Goal: Find specific page/section: Find specific page/section

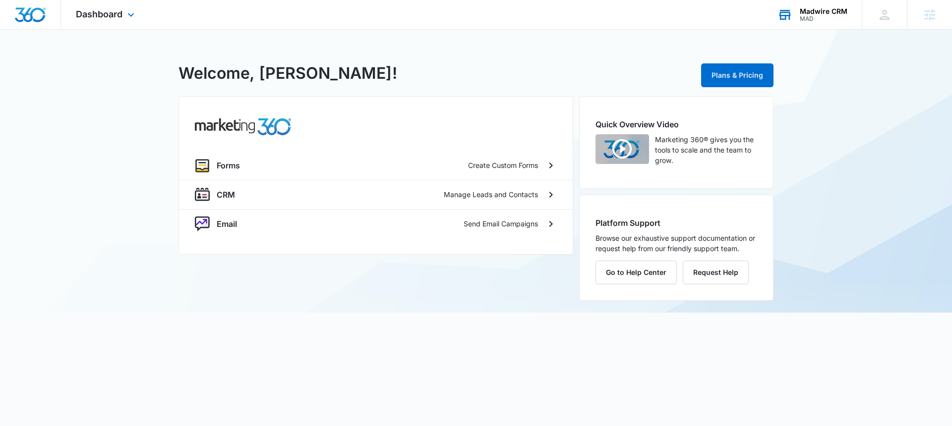
click at [825, 8] on div "Madwire CRM" at bounding box center [823, 11] width 48 height 8
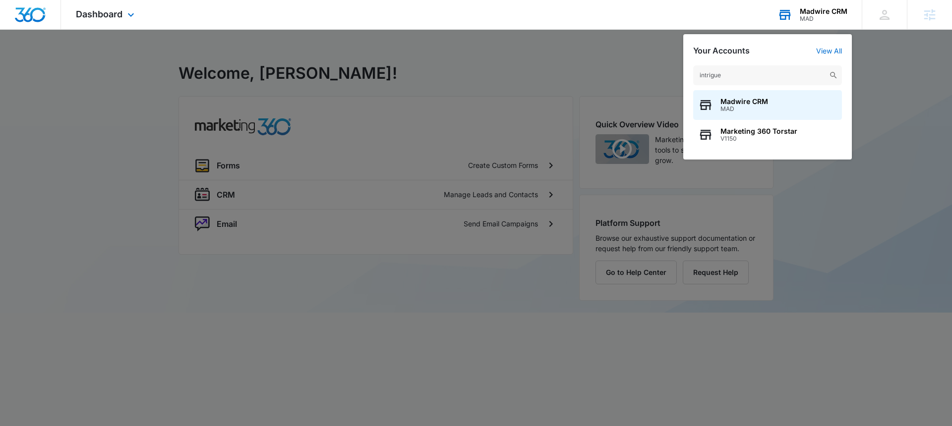
type input "intrigued"
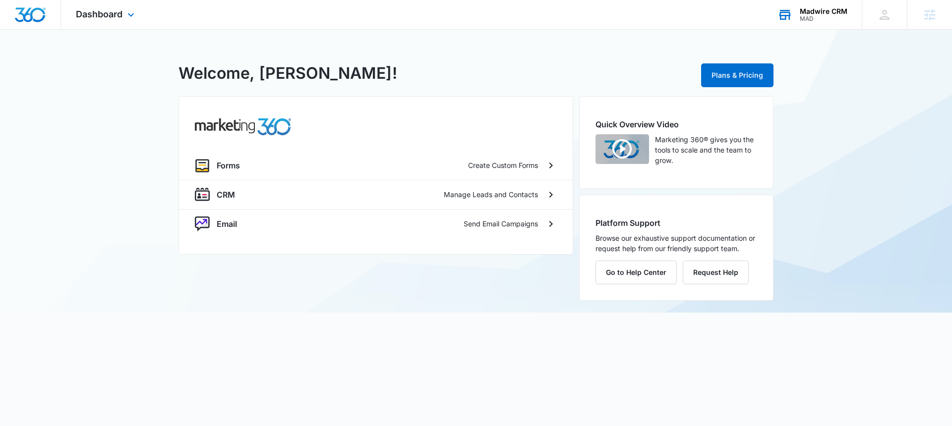
click at [831, 14] on div "Madwire CRM" at bounding box center [823, 11] width 48 height 8
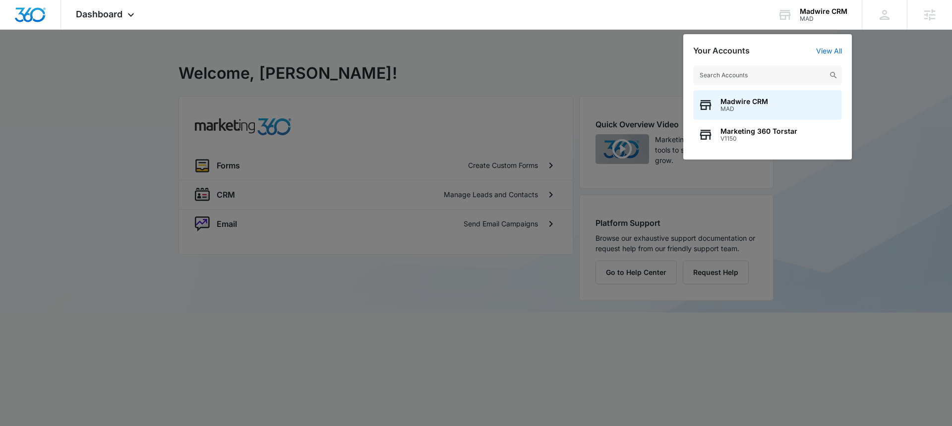
click at [768, 79] on input "text" at bounding box center [767, 75] width 149 height 20
type input "intrigue"
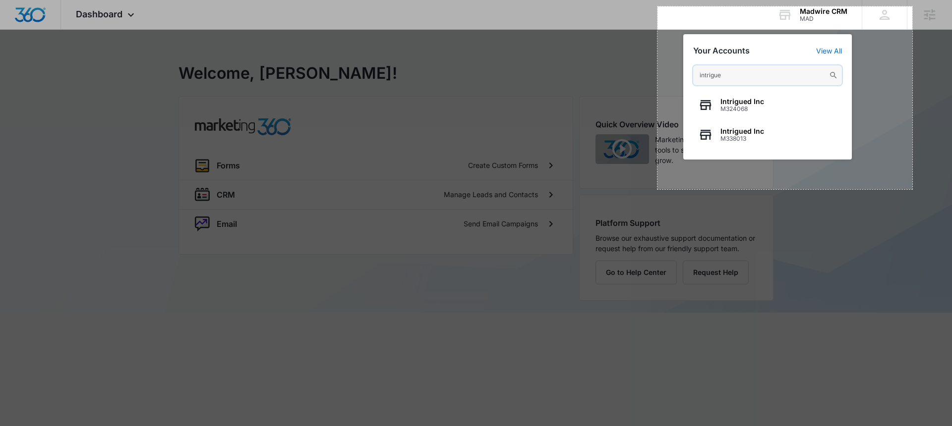
drag, startPoint x: 663, startPoint y: 9, endPoint x: 917, endPoint y: 210, distance: 323.9
click at [917, 210] on div "514 X 369" at bounding box center [476, 213] width 952 height 426
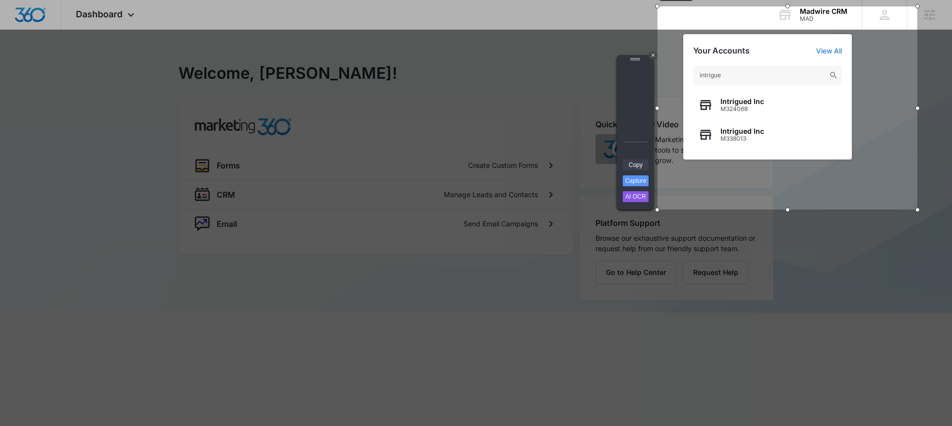
click at [637, 163] on link "Copy" at bounding box center [635, 165] width 26 height 11
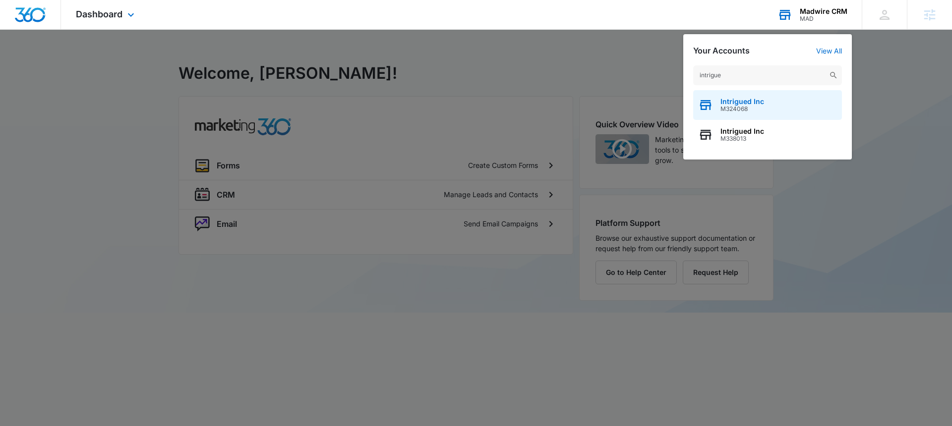
click at [729, 104] on span "Intrigued Inc" at bounding box center [742, 102] width 44 height 8
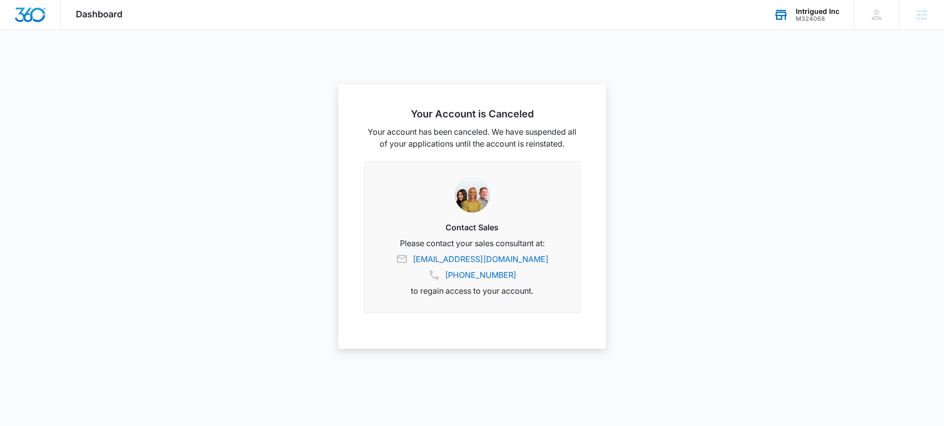
click at [817, 15] on div "M324068" at bounding box center [818, 18] width 44 height 7
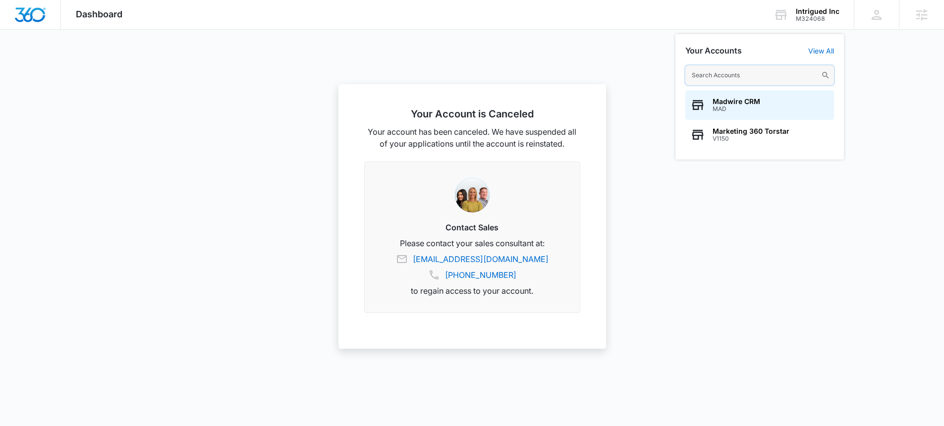
click at [736, 78] on input "text" at bounding box center [759, 75] width 149 height 20
click at [828, 17] on div "M324068" at bounding box center [818, 18] width 44 height 7
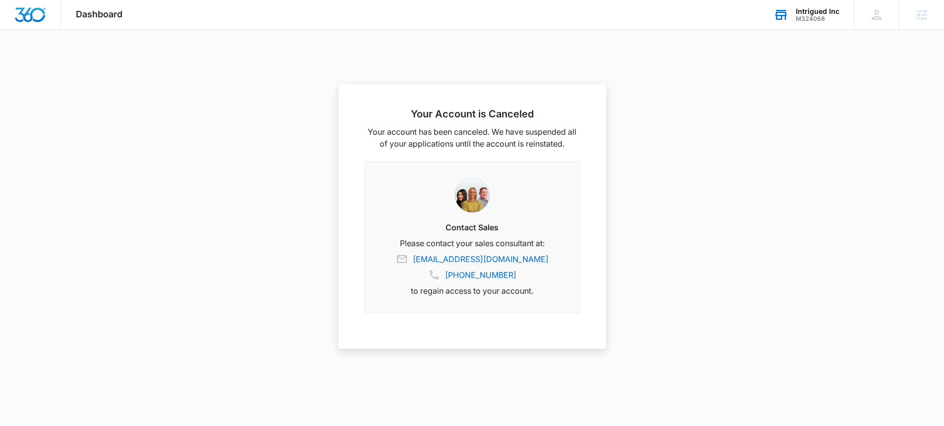
click at [816, 15] on div "M324068" at bounding box center [818, 18] width 44 height 7
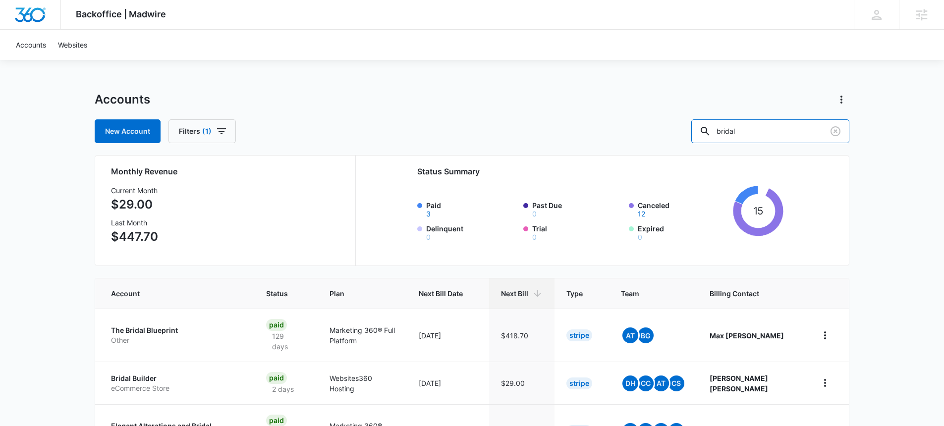
drag, startPoint x: 785, startPoint y: 125, endPoint x: 692, endPoint y: 120, distance: 93.8
click at [692, 120] on div "New Account Filters (1) bridal" at bounding box center [472, 131] width 755 height 24
type input "intrigued inc"
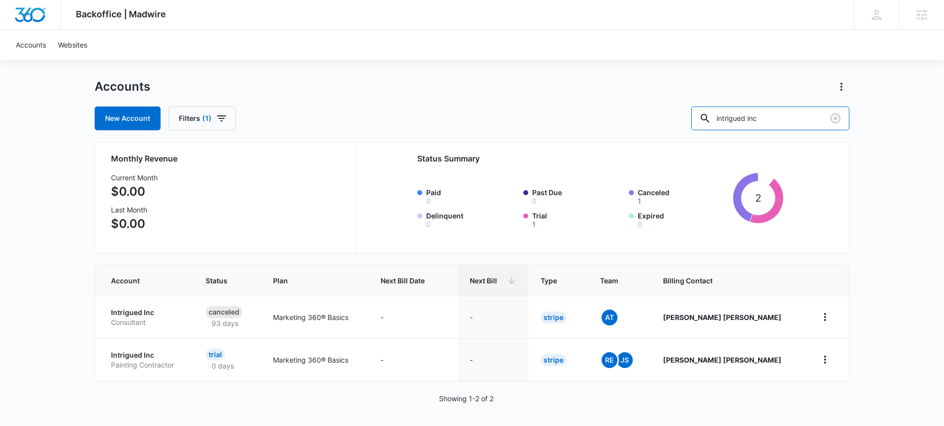
scroll to position [14, 0]
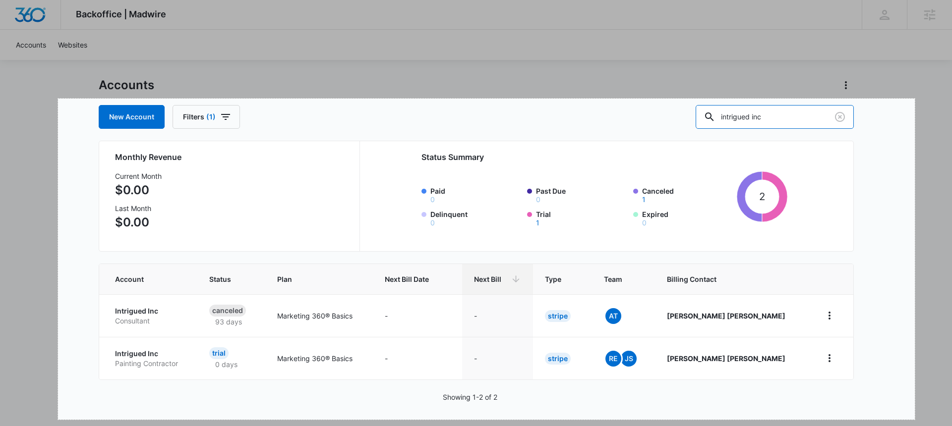
drag, startPoint x: 58, startPoint y: 99, endPoint x: 914, endPoint y: 419, distance: 914.3
click at [915, 419] on div "1728 X 648" at bounding box center [476, 206] width 952 height 441
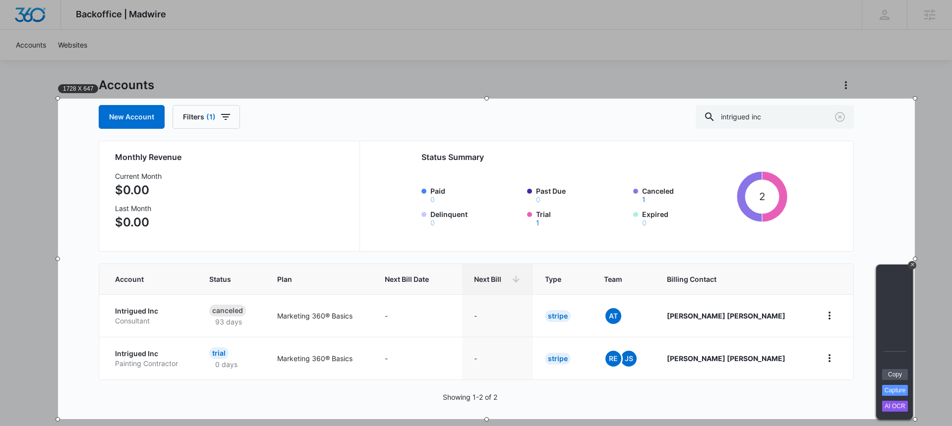
drag, startPoint x: 899, startPoint y: 371, endPoint x: 931, endPoint y: 369, distance: 31.8
click at [899, 371] on link "Copy" at bounding box center [895, 374] width 26 height 11
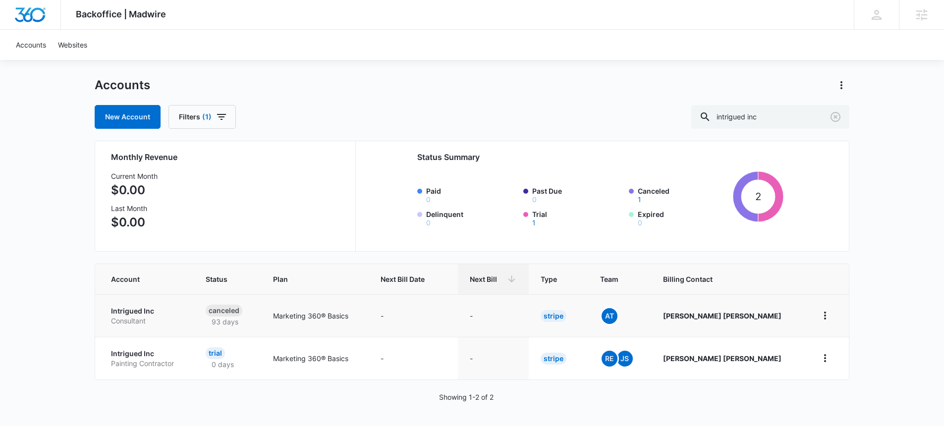
click at [139, 316] on p "Consultant" at bounding box center [146, 321] width 71 height 10
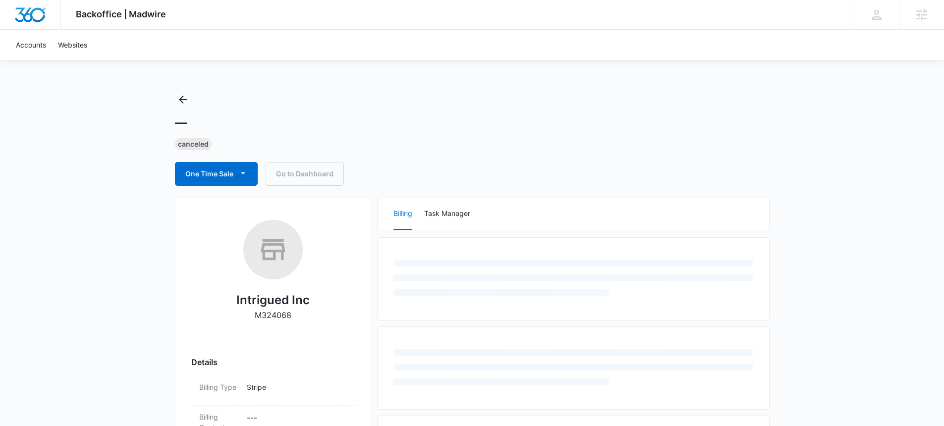
select select "US"
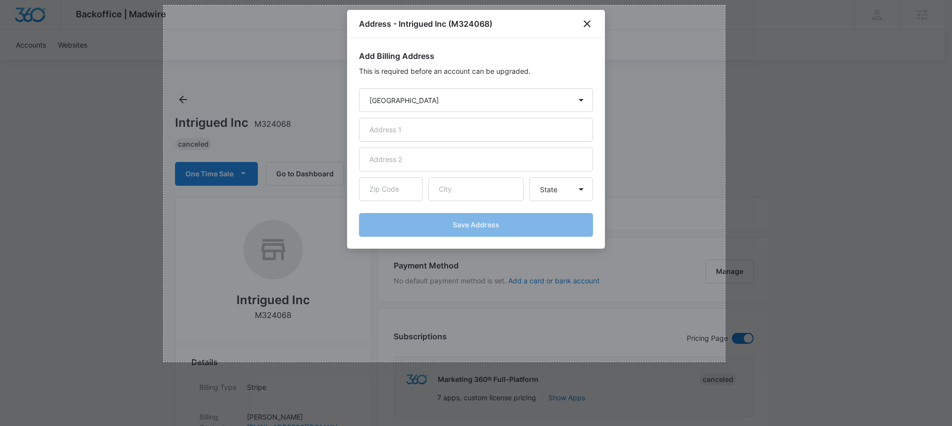
drag, startPoint x: 175, startPoint y: 11, endPoint x: 729, endPoint y: 367, distance: 657.4
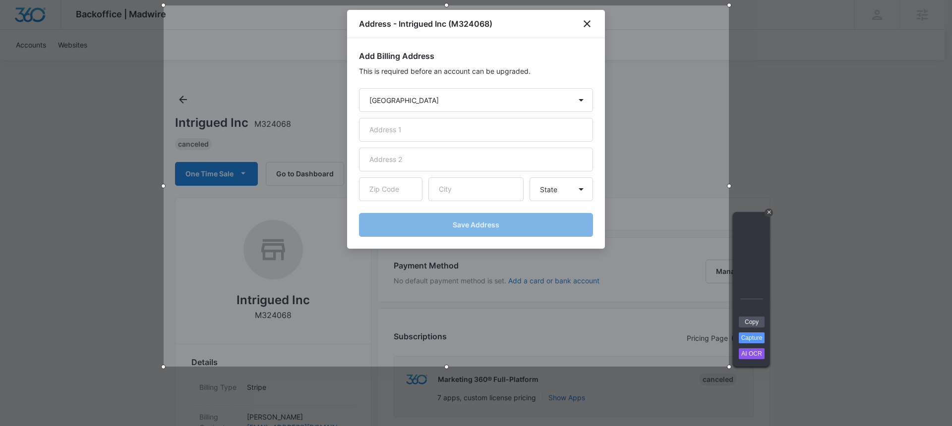
click at [749, 322] on link "Copy" at bounding box center [751, 322] width 26 height 11
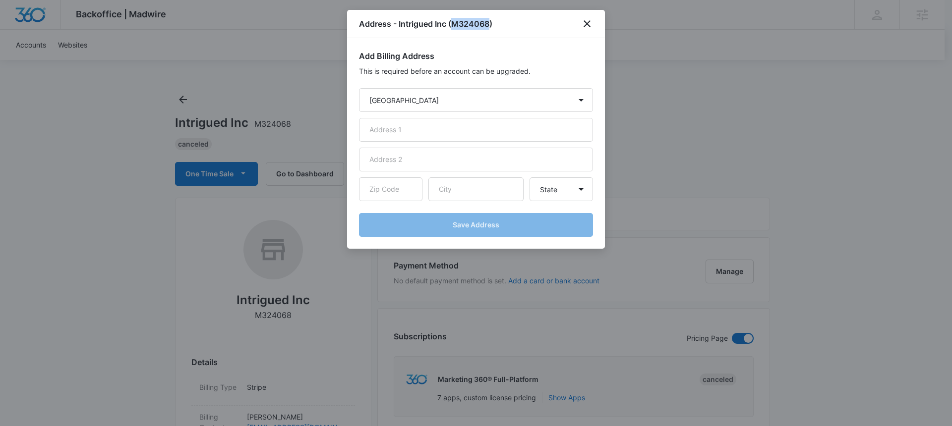
drag, startPoint x: 453, startPoint y: 22, endPoint x: 489, endPoint y: 23, distance: 36.2
click at [489, 23] on h1 "Address - Intrigued Inc (M324068)" at bounding box center [425, 24] width 133 height 12
copy h1 "M324068"
click at [587, 27] on icon "close" at bounding box center [587, 24] width 12 height 12
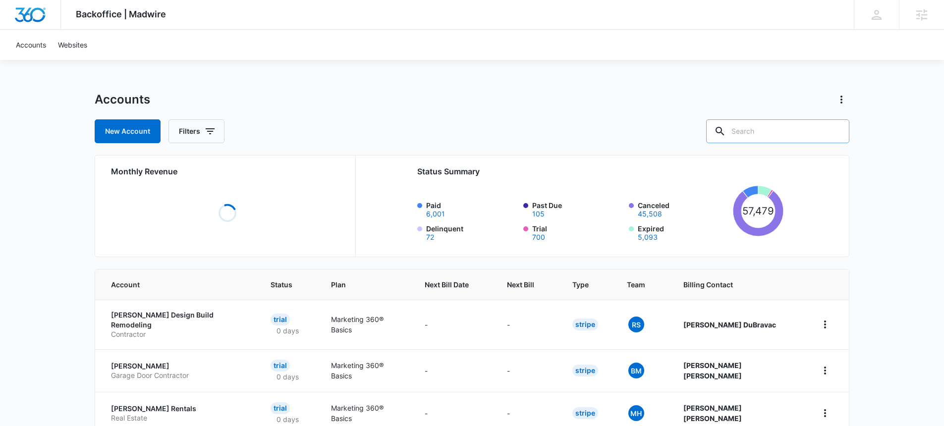
click at [778, 132] on input "text" at bounding box center [777, 131] width 143 height 24
paste input "I need lead to send me screenshots of the notes for this account in back office…"
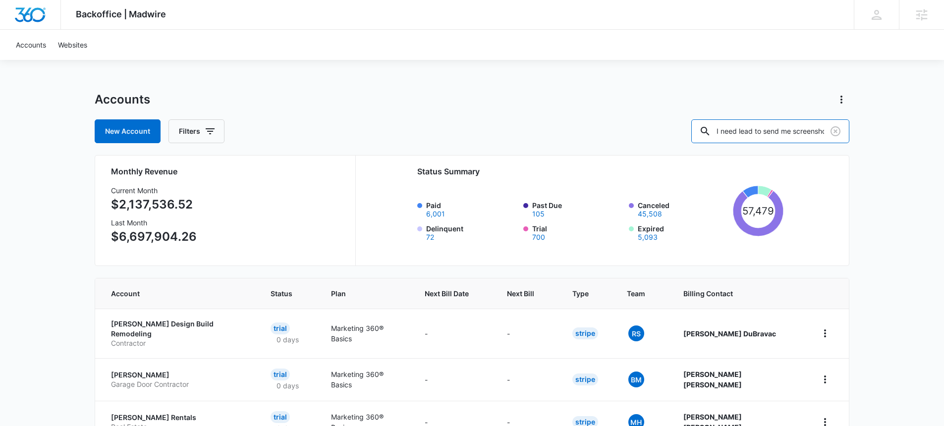
drag, startPoint x: 794, startPoint y: 133, endPoint x: 596, endPoint y: 130, distance: 198.8
click at [596, 130] on div "New Account Filters I need lead to send me screenshots of the notes for this ac…" at bounding box center [472, 131] width 755 height 24
click at [807, 130] on input "M324068" at bounding box center [770, 131] width 158 height 24
type input "M324068"
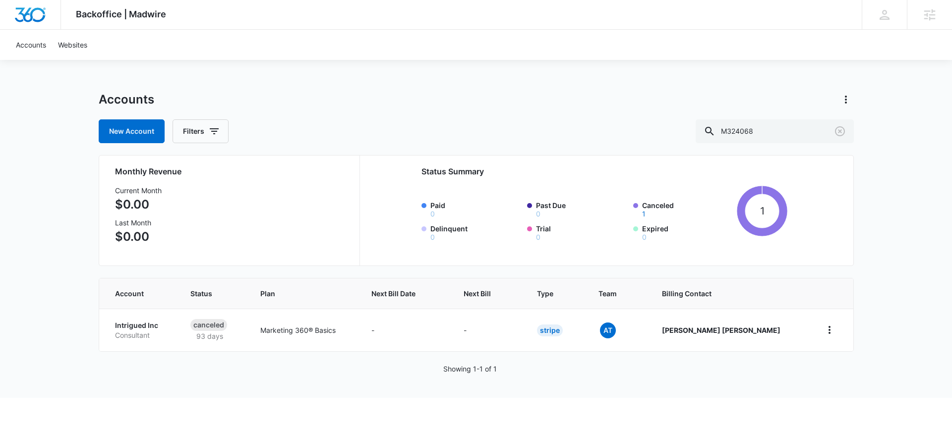
click at [167, 332] on p "Consultant" at bounding box center [141, 336] width 52 height 10
select select "US"
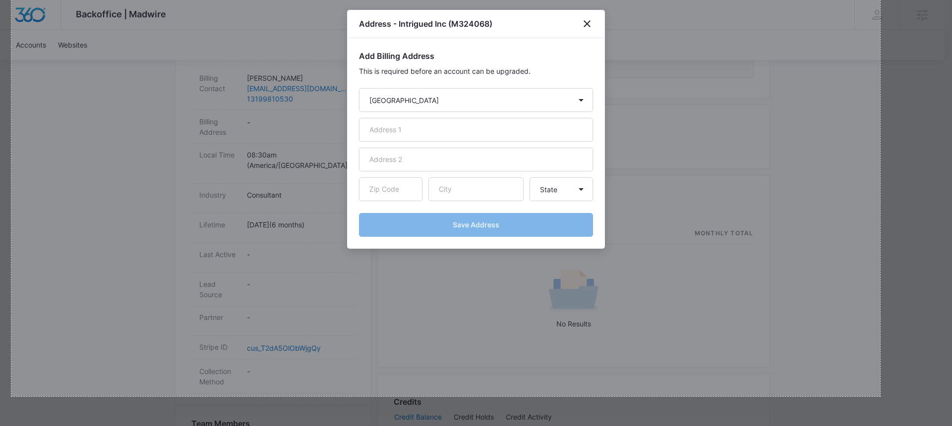
scroll to position [388, 0]
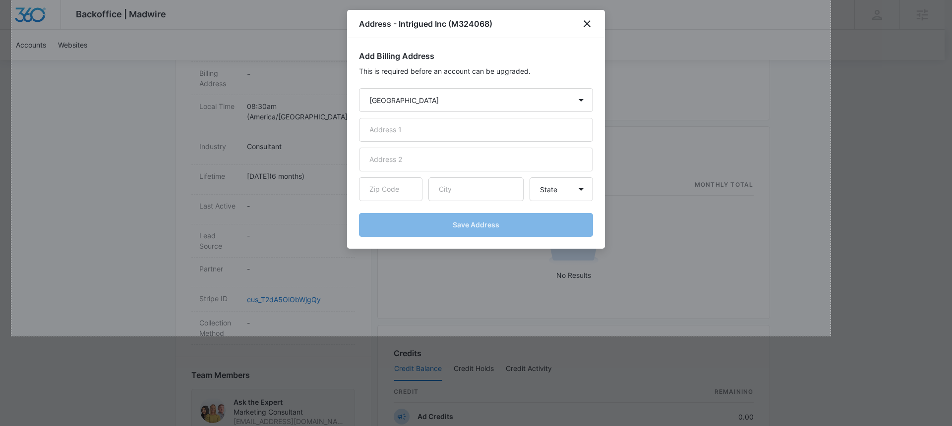
drag, startPoint x: 11, startPoint y: 0, endPoint x: 830, endPoint y: 336, distance: 885.0
click at [830, 336] on div "1652 X 1460" at bounding box center [476, 245] width 952 height 1266
click at [872, 279] on div "+" at bounding box center [870, 278] width 8 height 8
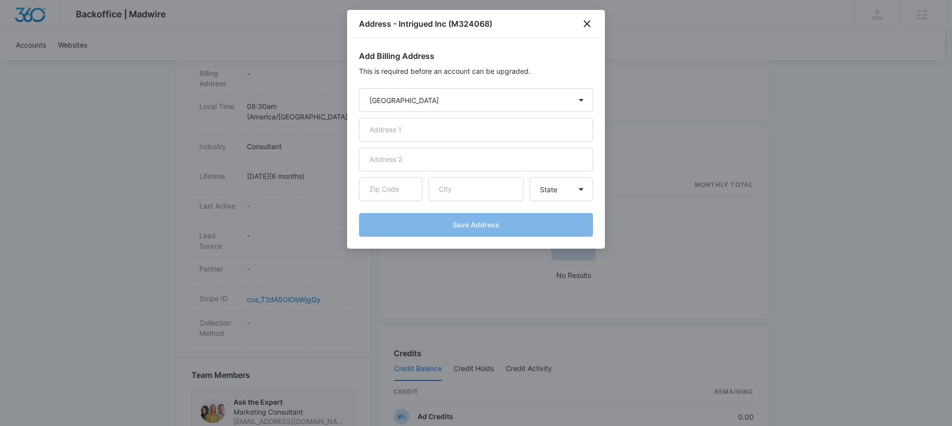
click at [585, 32] on div "Address - Intrigued Inc (M324068)" at bounding box center [476, 24] width 258 height 28
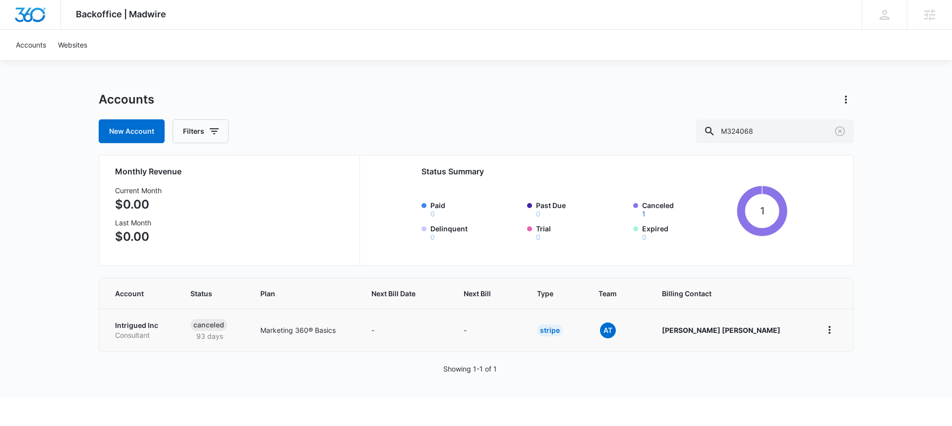
click at [178, 332] on td "Intrigued Inc Consultant" at bounding box center [138, 330] width 79 height 43
click at [146, 325] on p "Intrigued Inc" at bounding box center [141, 326] width 52 height 10
select select "US"
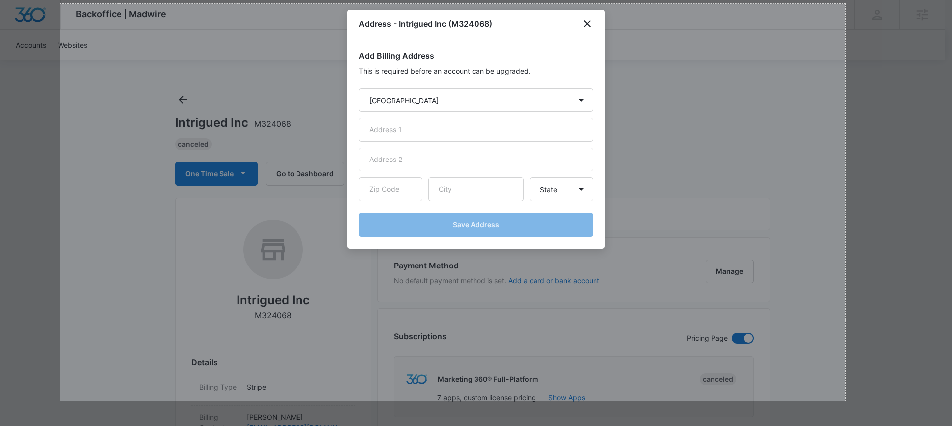
drag, startPoint x: 96, startPoint y: 13, endPoint x: 845, endPoint y: 401, distance: 843.4
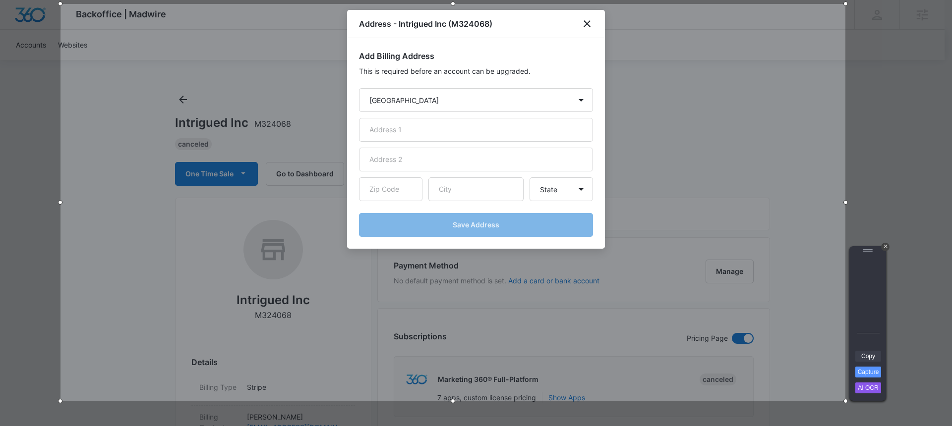
click at [869, 356] on link "Copy" at bounding box center [868, 356] width 26 height 11
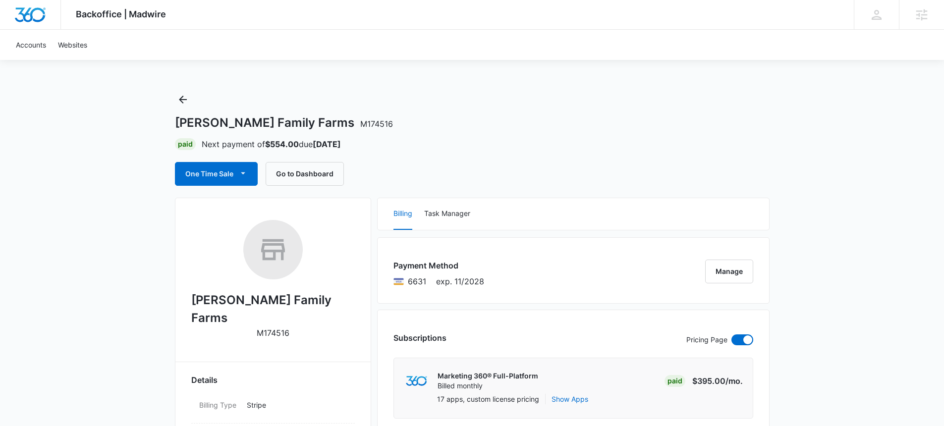
click at [689, 123] on div "McCorkle Family Farms M174516" at bounding box center [472, 122] width 595 height 15
